Goal: Submit feedback/report problem: Submit feedback/report problem

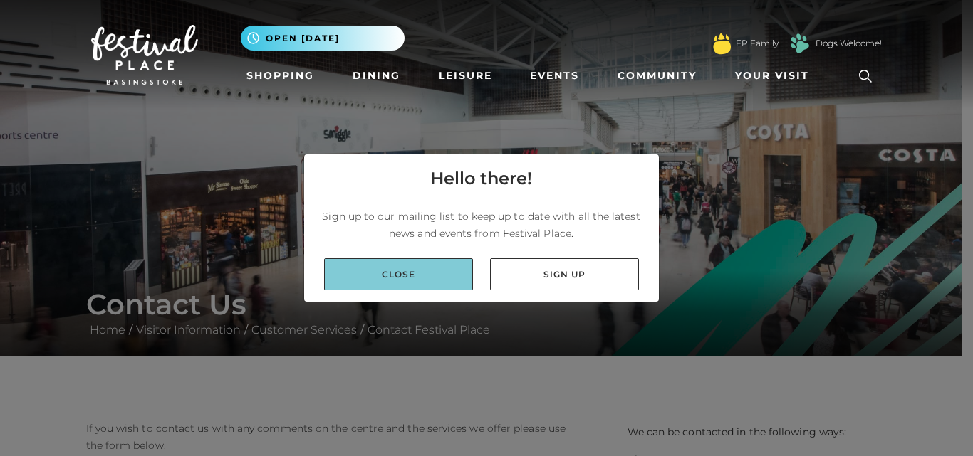
click at [415, 273] on link "Close" at bounding box center [398, 274] width 149 height 32
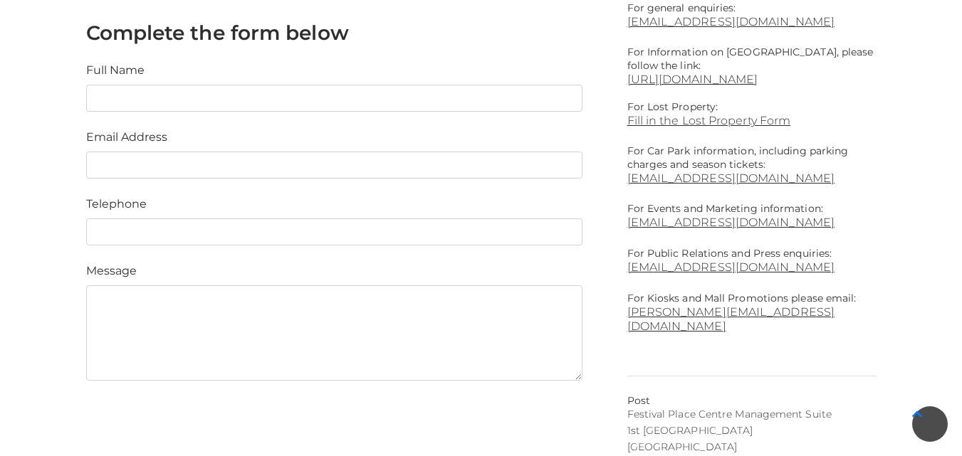
scroll to position [609, 0]
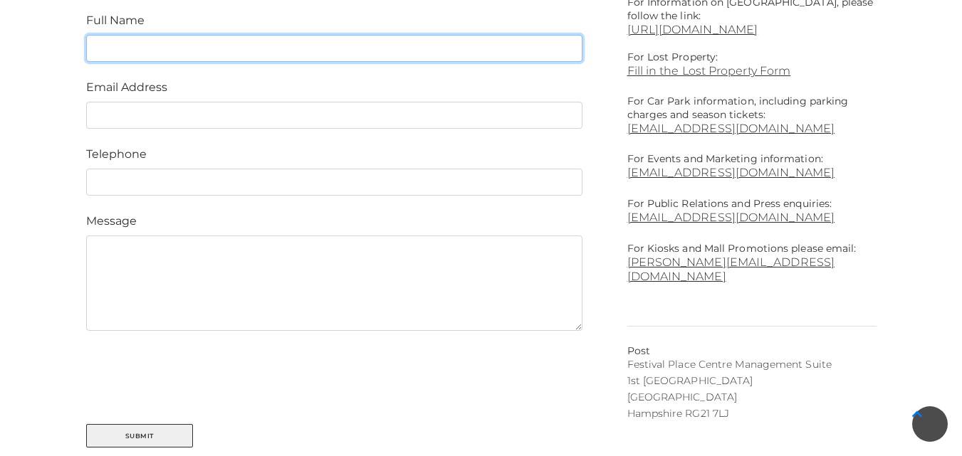
drag, startPoint x: 244, startPoint y: 41, endPoint x: 232, endPoint y: 45, distance: 12.8
click at [244, 41] on input "text" at bounding box center [334, 48] width 496 height 27
type input "[PERSON_NAME]"
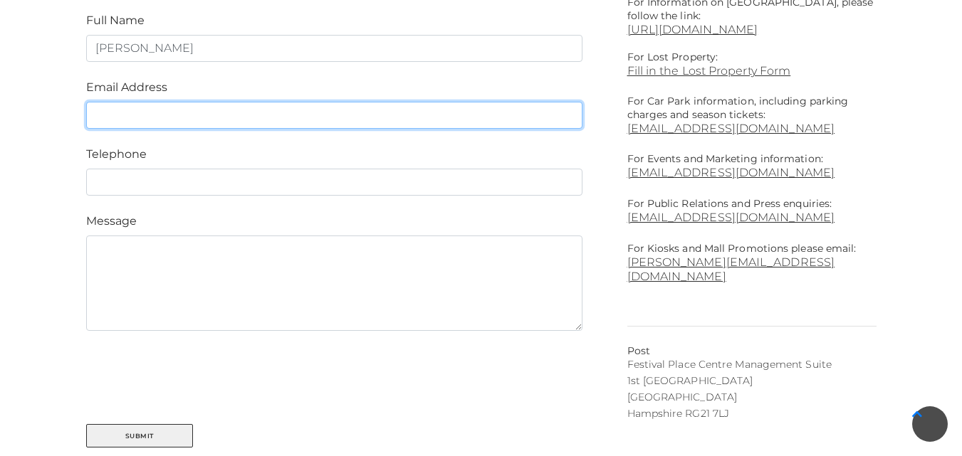
type input "[PERSON_NAME][EMAIL_ADDRESS][DOMAIN_NAME]"
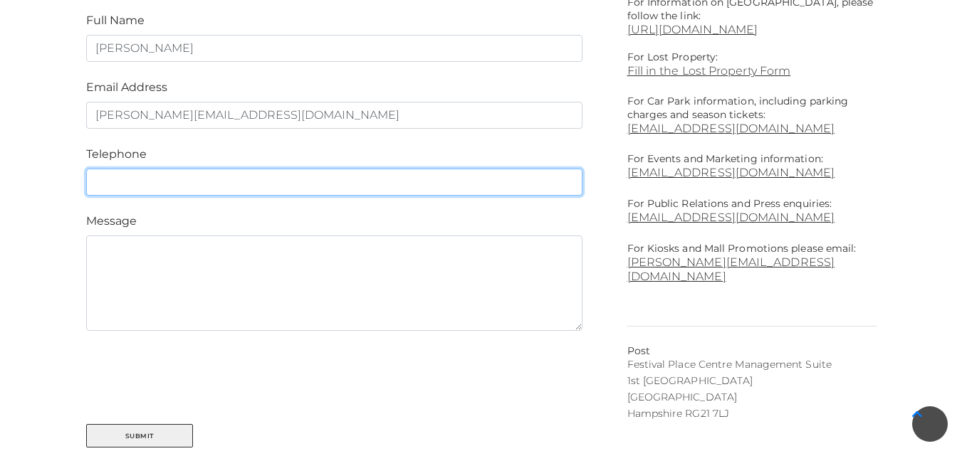
type input "0611313464"
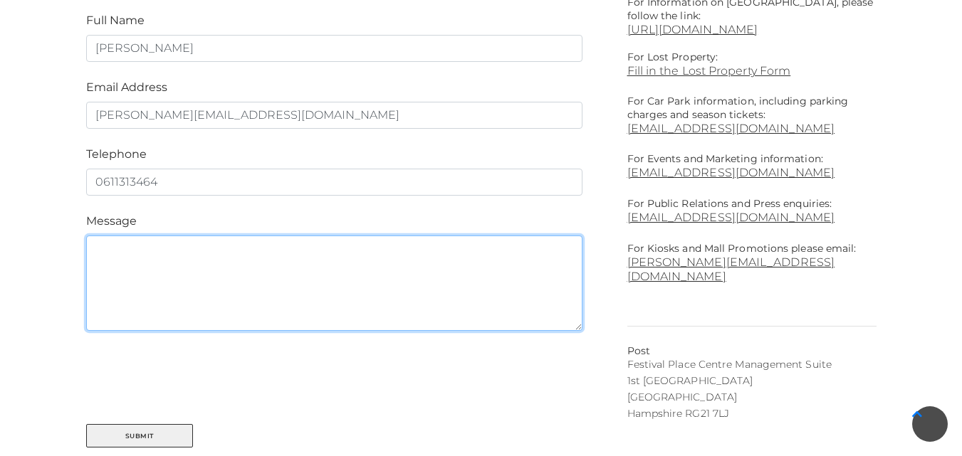
click at [159, 256] on textarea at bounding box center [334, 283] width 496 height 95
paste textarea "Hi, I want to get in touch with the decision maker for your business. Riskpay i…"
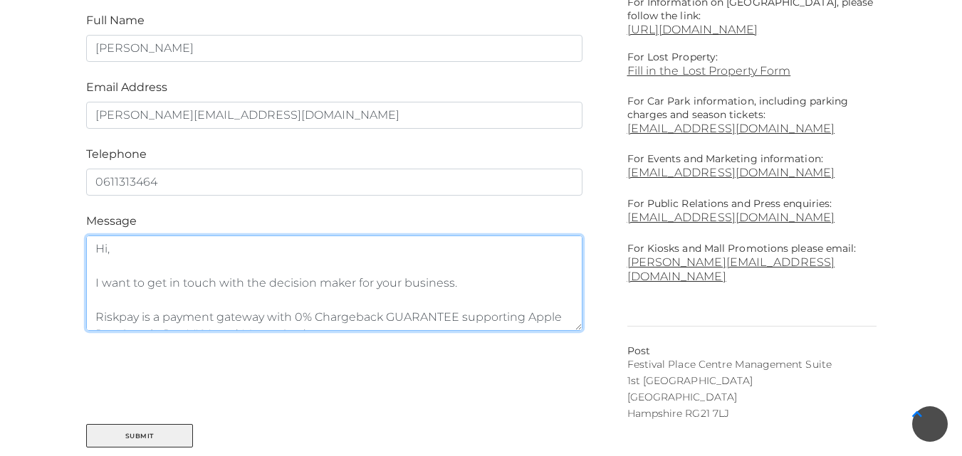
scroll to position [301, 0]
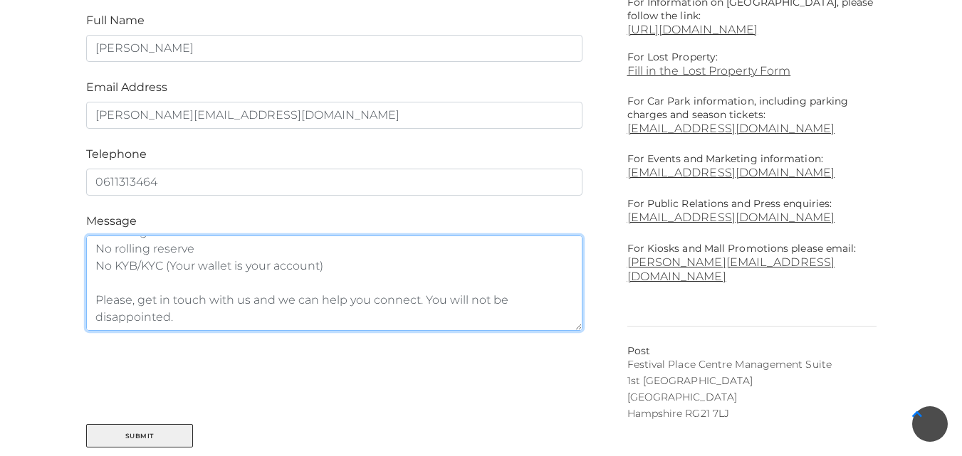
type textarea "Hi, I want to get in touch with the decision maker for your business. Riskpay i…"
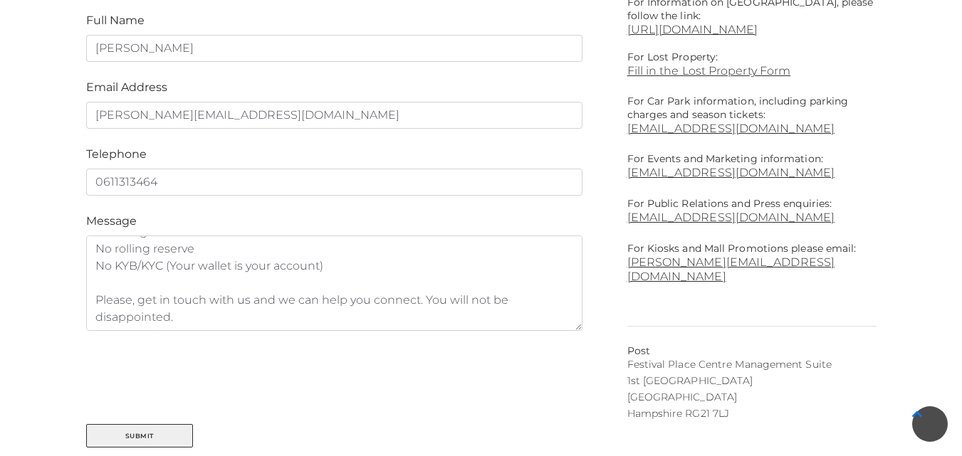
click at [92, 402] on div at bounding box center [334, 377] width 496 height 59
click at [132, 430] on button "Submit" at bounding box center [139, 435] width 107 height 23
